Goal: Information Seeking & Learning: Learn about a topic

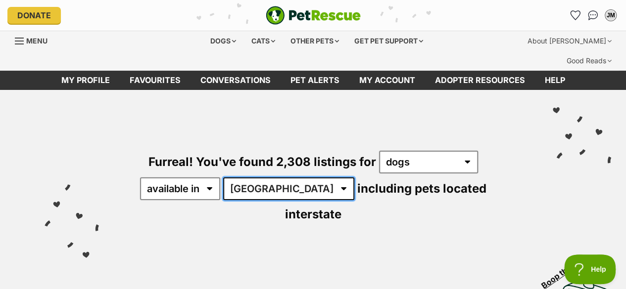
click at [273, 178] on select "Australia ACT NSW NT QLD SA TAS VIC WA" at bounding box center [288, 189] width 131 height 23
select select "WA"
click at [225, 178] on select "Australia ACT NSW NT QLD SA TAS VIC WA" at bounding box center [288, 189] width 131 height 23
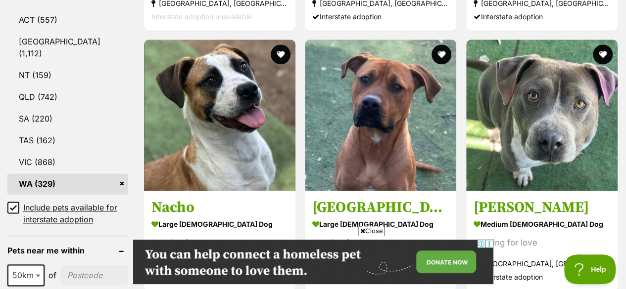
scroll to position [594, 0]
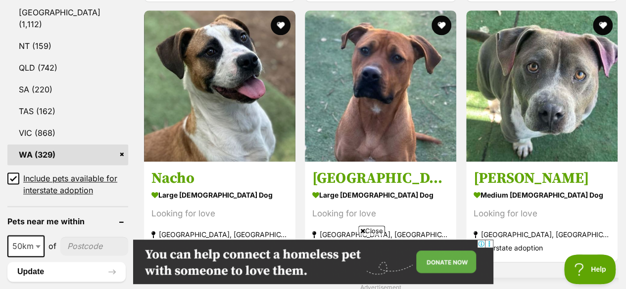
click at [16, 175] on icon at bounding box center [13, 178] width 7 height 7
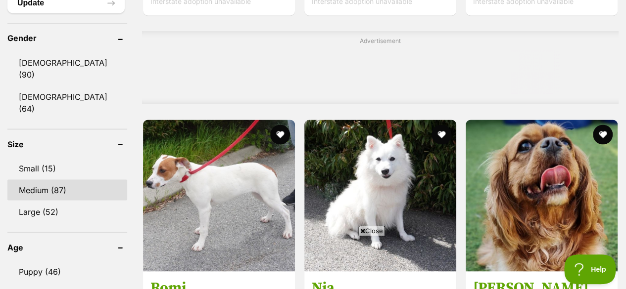
click at [68, 180] on link "Medium (87)" at bounding box center [67, 190] width 120 height 21
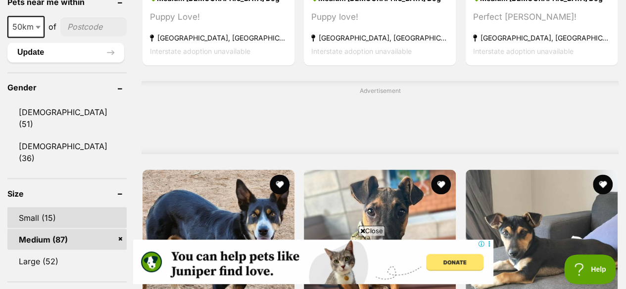
click at [65, 207] on link "Small (15)" at bounding box center [66, 217] width 119 height 21
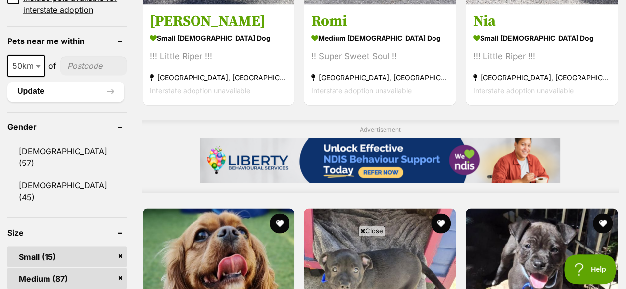
scroll to position [792, 0]
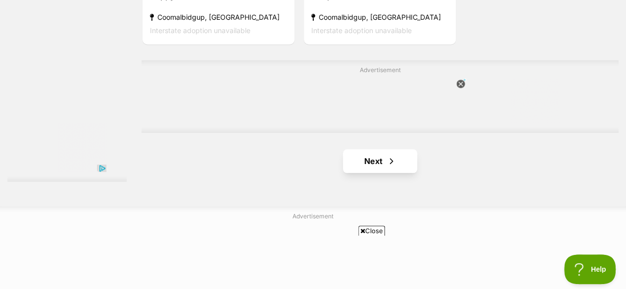
scroll to position [2375, 0]
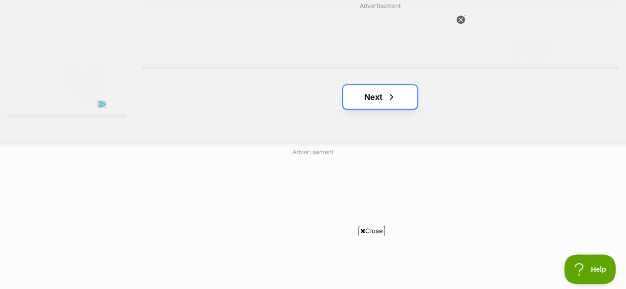
click at [398, 85] on link "Next" at bounding box center [380, 97] width 74 height 24
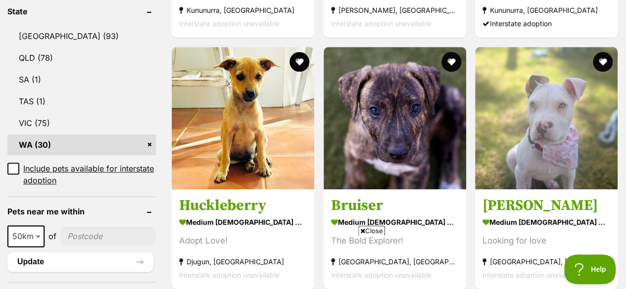
scroll to position [544, 0]
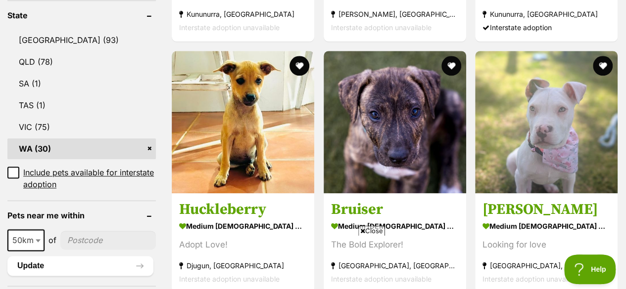
click at [19, 167] on label "Include pets available for interstate adoption" at bounding box center [81, 179] width 148 height 24
click at [14, 170] on icon at bounding box center [13, 172] width 6 height 4
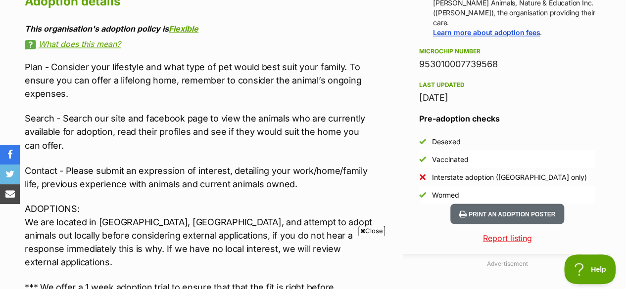
scroll to position [792, 0]
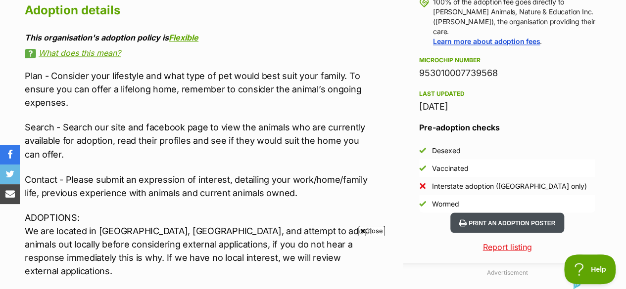
click at [527, 213] on button "Print an adoption poster" at bounding box center [507, 223] width 114 height 20
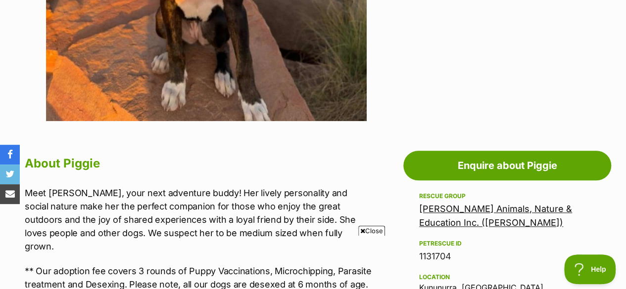
scroll to position [544, 0]
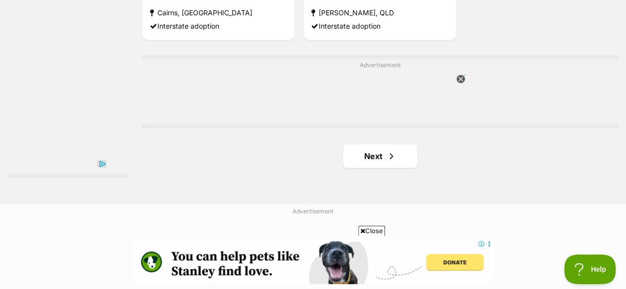
scroll to position [2375, 0]
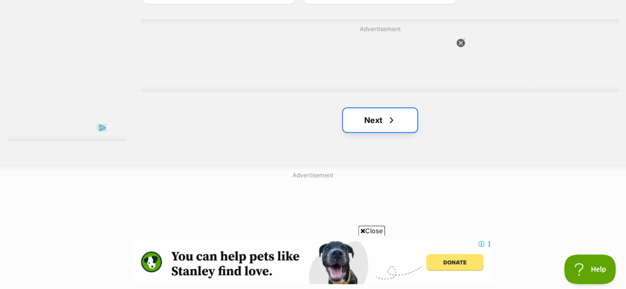
click at [384, 108] on link "Next" at bounding box center [380, 120] width 74 height 24
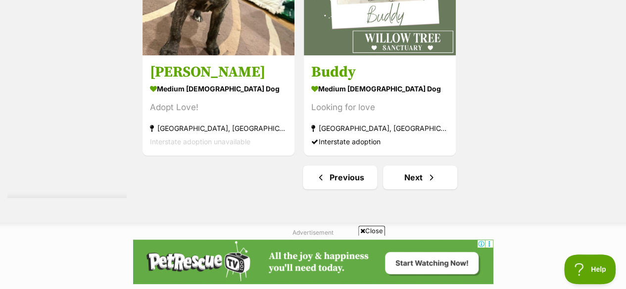
scroll to position [2326, 0]
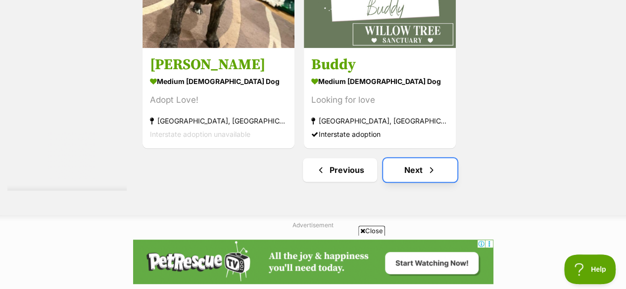
click at [426, 158] on link "Next" at bounding box center [420, 170] width 74 height 24
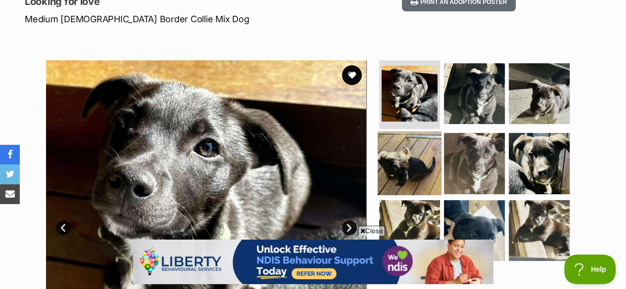
scroll to position [148, 0]
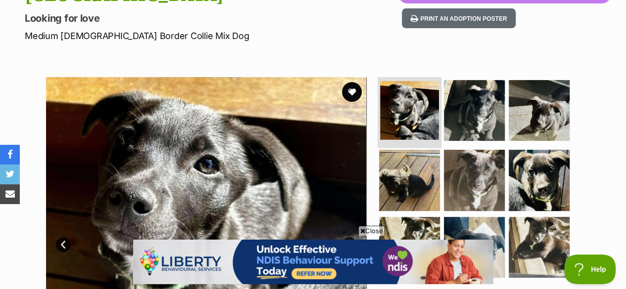
click at [415, 96] on img at bounding box center [409, 110] width 59 height 59
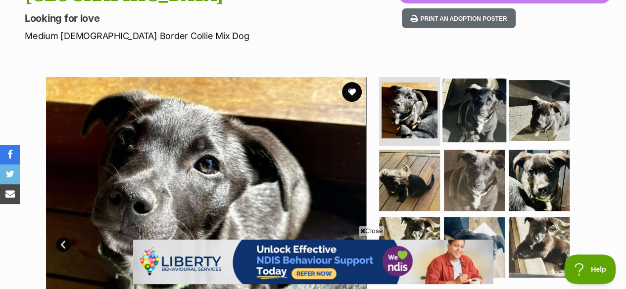
click at [470, 94] on img at bounding box center [474, 110] width 64 height 64
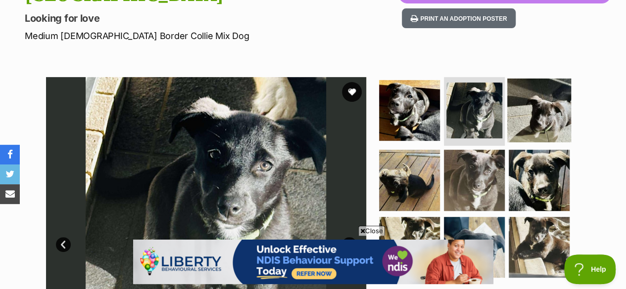
click at [545, 104] on img at bounding box center [539, 110] width 64 height 64
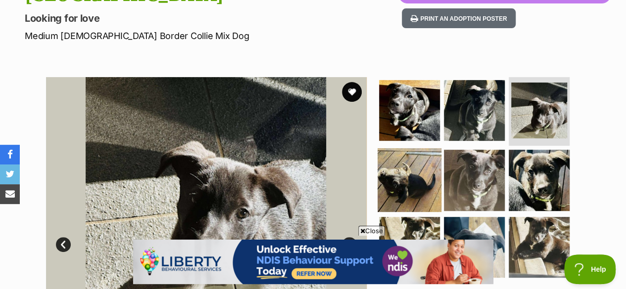
click at [423, 170] on img at bounding box center [410, 180] width 64 height 64
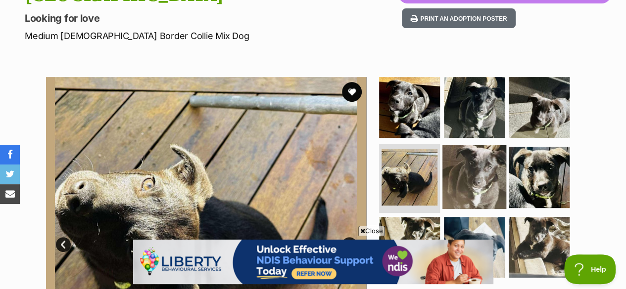
click at [484, 160] on img at bounding box center [474, 177] width 64 height 64
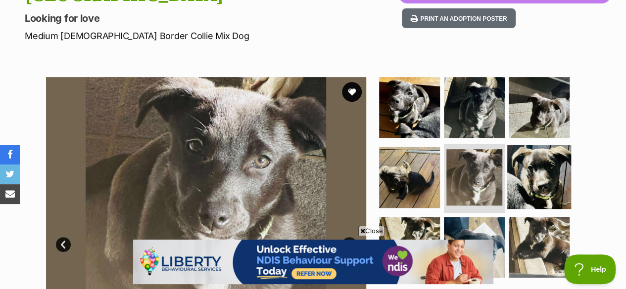
click at [537, 160] on img at bounding box center [539, 177] width 64 height 64
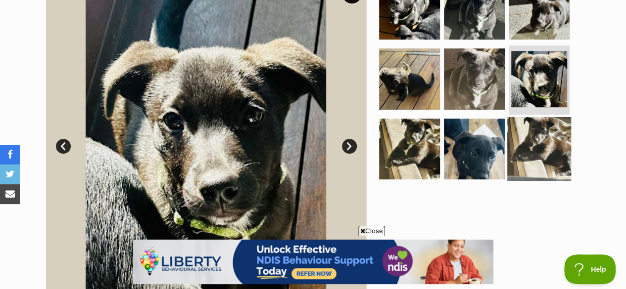
scroll to position [247, 0]
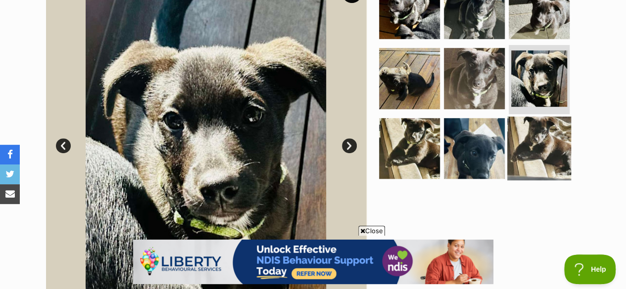
click at [563, 139] on img at bounding box center [539, 149] width 64 height 64
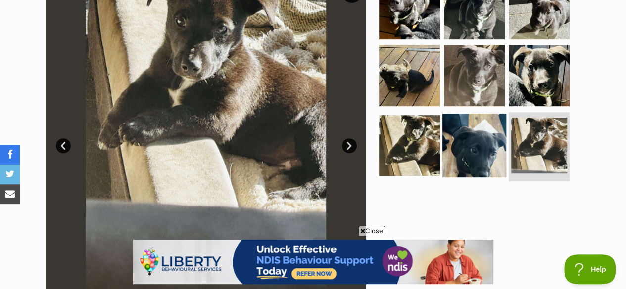
click at [476, 135] on img at bounding box center [474, 146] width 64 height 64
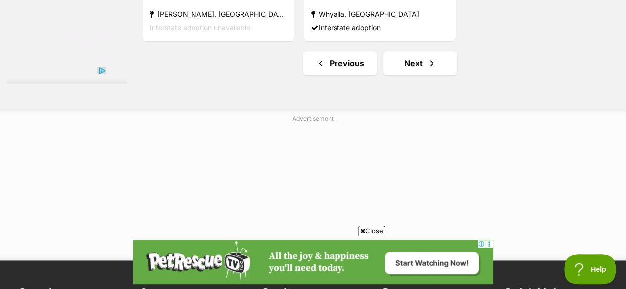
scroll to position [2474, 0]
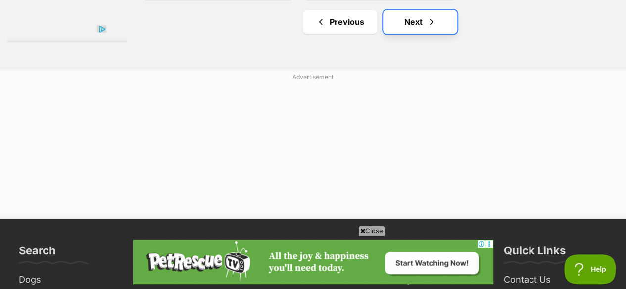
click at [417, 11] on link "Next" at bounding box center [420, 22] width 74 height 24
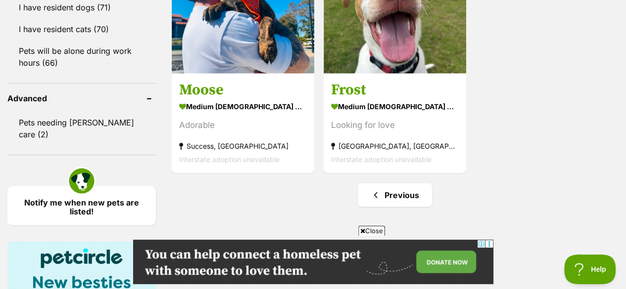
scroll to position [1336, 0]
